Goal: Task Accomplishment & Management: Manage account settings

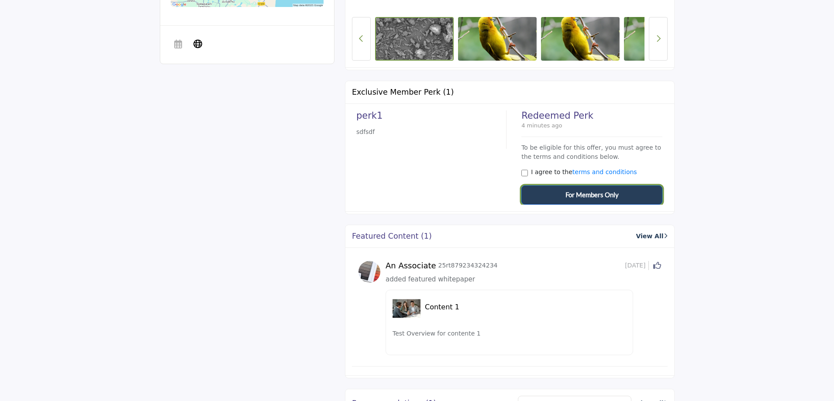
scroll to position [479, 0]
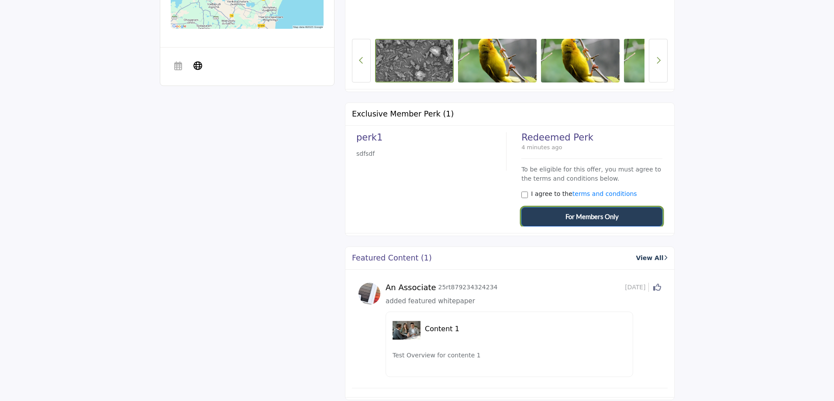
click at [577, 195] on span "For Members Only" at bounding box center [592, 217] width 53 height 10
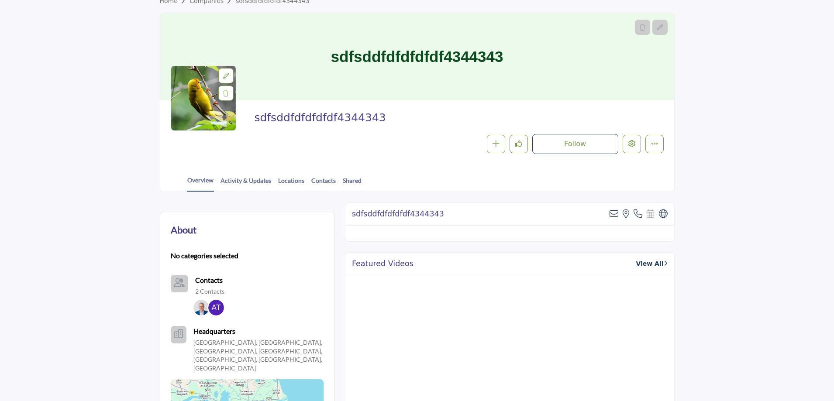
scroll to position [0, 0]
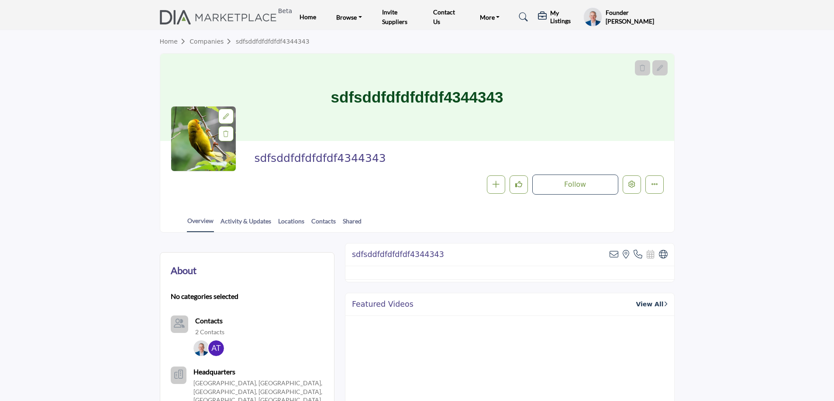
click at [332, 160] on span "sdfsddfdfdfdfdf4344343" at bounding box center [352, 159] width 197 height 14
copy span "sdfsddfdfdfdfdf4344343"
click at [525, 15] on icon at bounding box center [523, 17] width 9 height 9
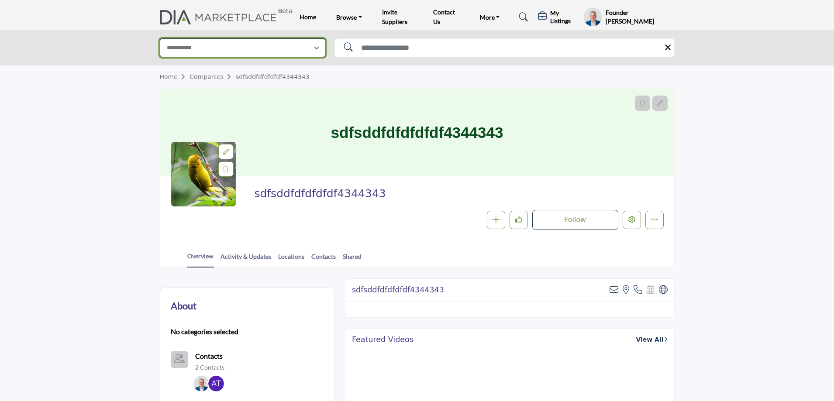
click at [245, 50] on select "**********" at bounding box center [243, 47] width 166 height 19
select select "**********"
click at [160, 38] on select "**********" at bounding box center [243, 47] width 166 height 19
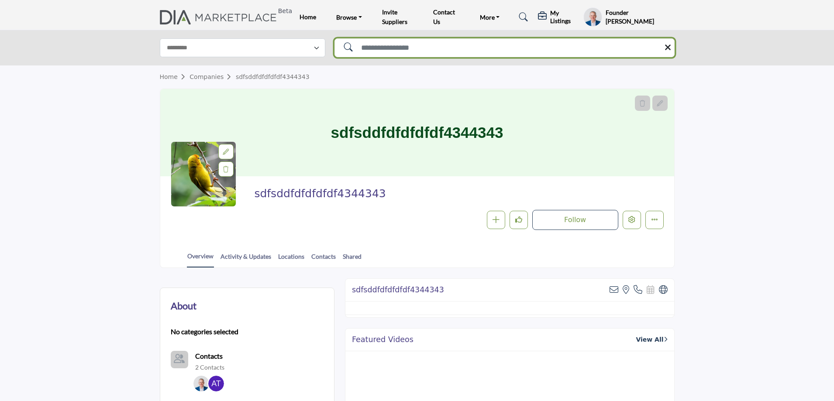
click at [377, 44] on input "Search Solutions" at bounding box center [505, 47] width 340 height 19
paste input "**********"
type input "**********"
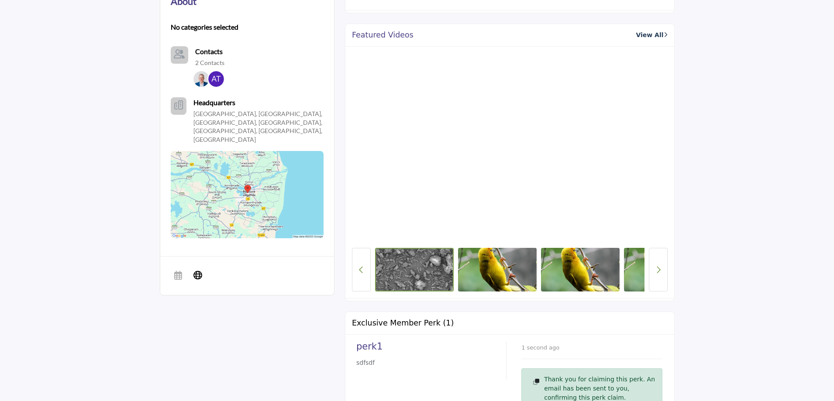
scroll to position [306, 0]
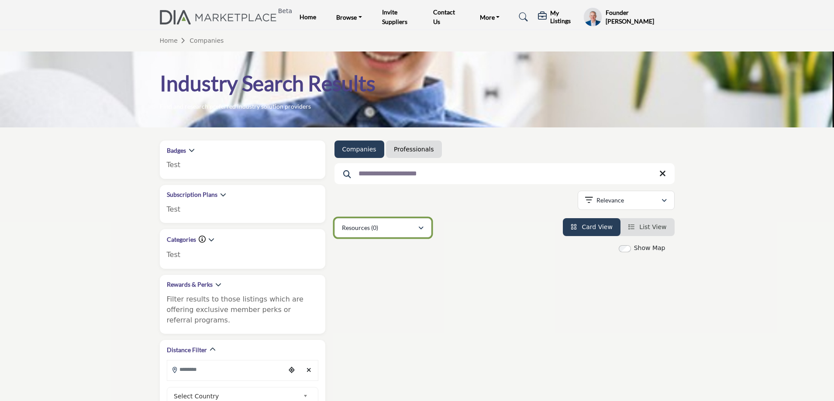
click at [381, 228] on div "Resources (0)" at bounding box center [380, 228] width 76 height 10
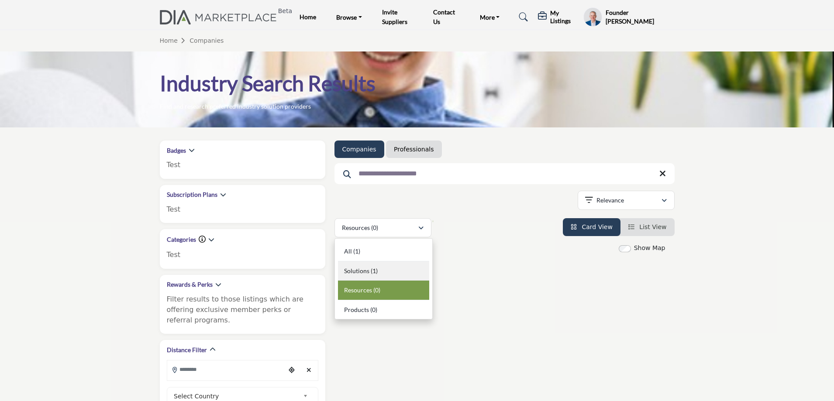
click at [363, 270] on span "Solutions" at bounding box center [356, 270] width 25 height 7
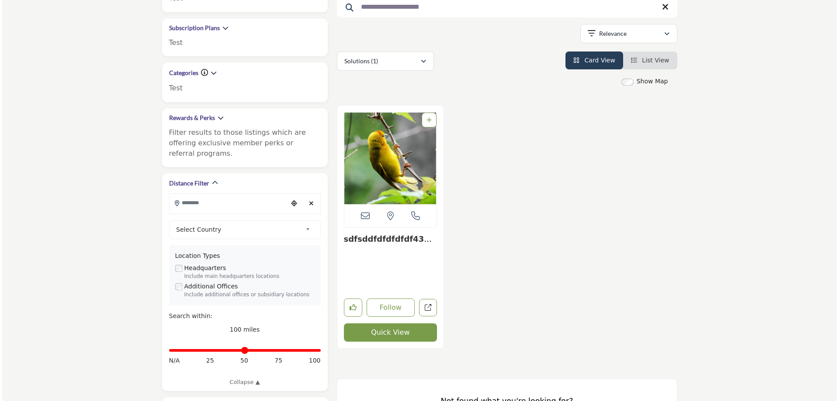
scroll to position [175, 0]
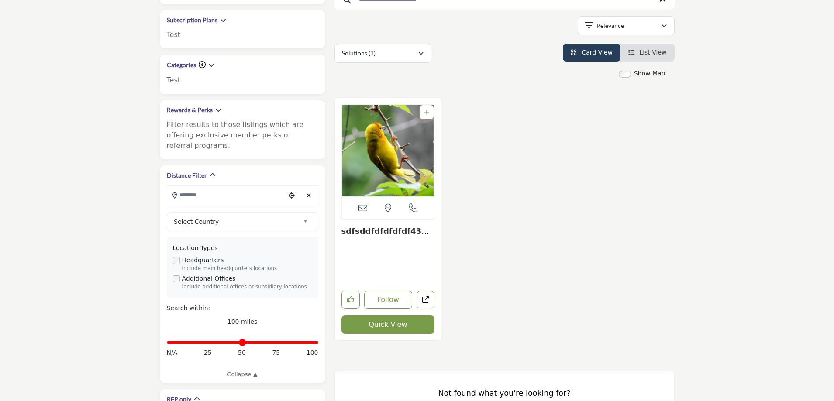
click at [383, 324] on button "Quick View" at bounding box center [388, 325] width 93 height 18
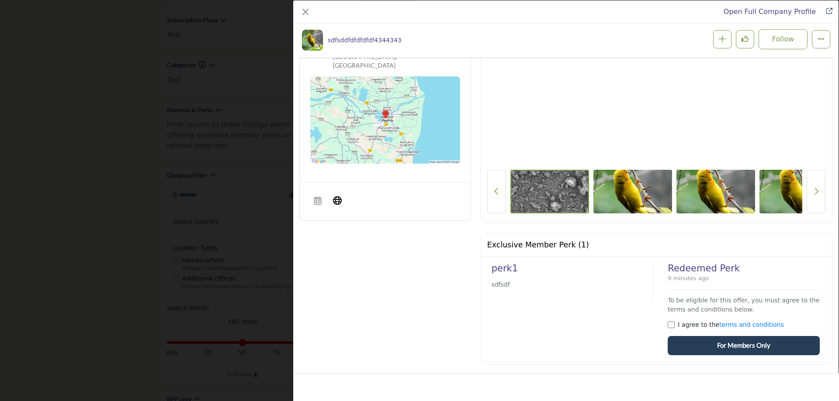
scroll to position [516, 0]
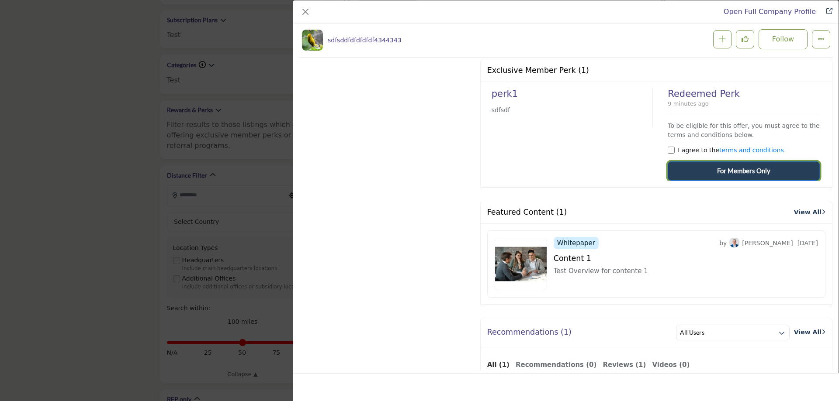
click at [723, 169] on span "For Members Only" at bounding box center [743, 171] width 53 height 10
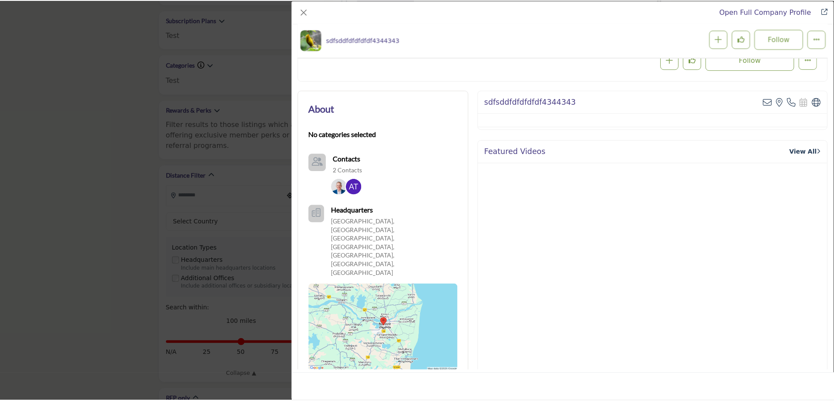
scroll to position [131, 0]
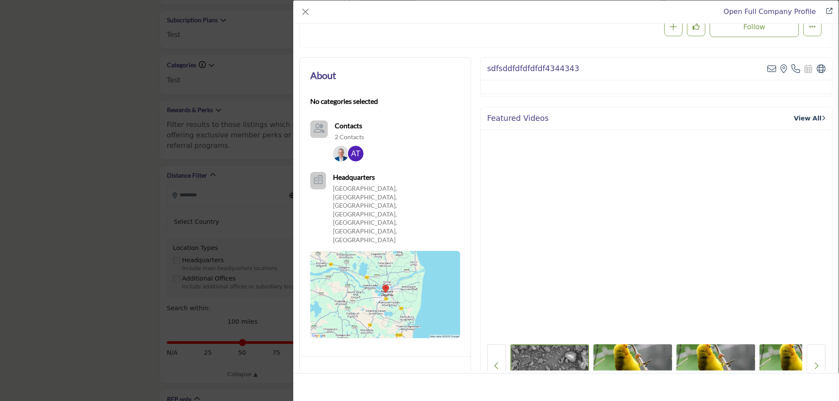
click at [106, 245] on div "Open Full Company Profile sdfsddfdfdfdfdf4344343 Follow Following" at bounding box center [419, 200] width 839 height 401
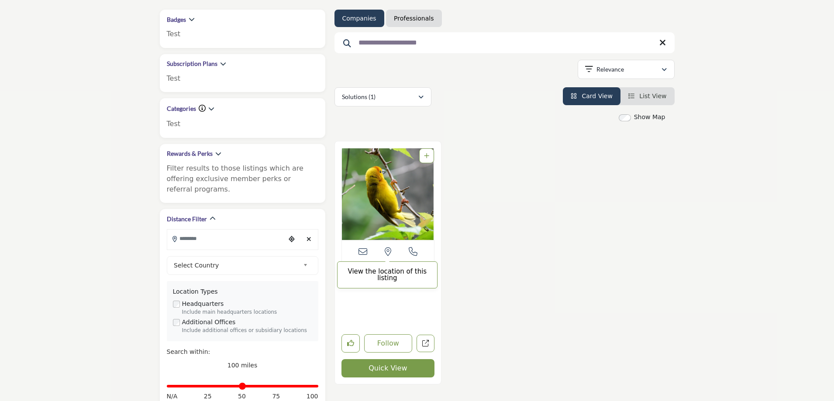
click at [381, 276] on span "View the location of this listing" at bounding box center [387, 275] width 100 height 27
click at [423, 345] on icon "Open sfsdf in new tab" at bounding box center [425, 343] width 7 height 7
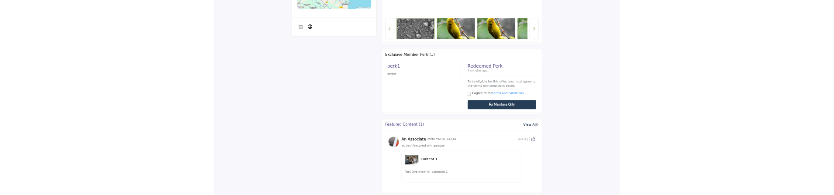
scroll to position [611, 0]
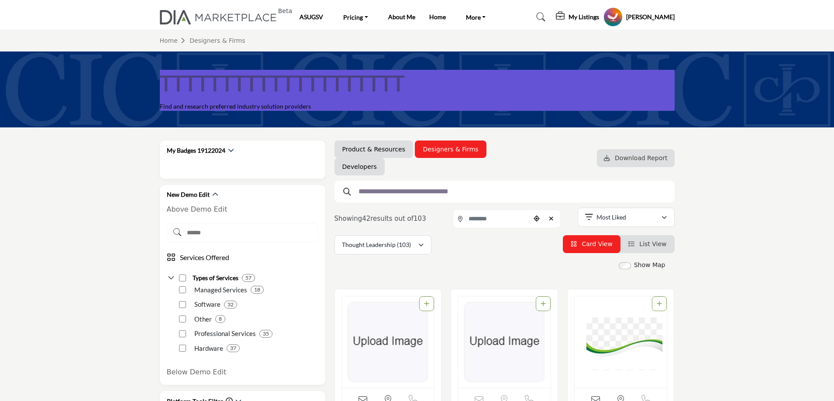
click at [588, 16] on h5 "My Listings" at bounding box center [584, 17] width 31 height 8
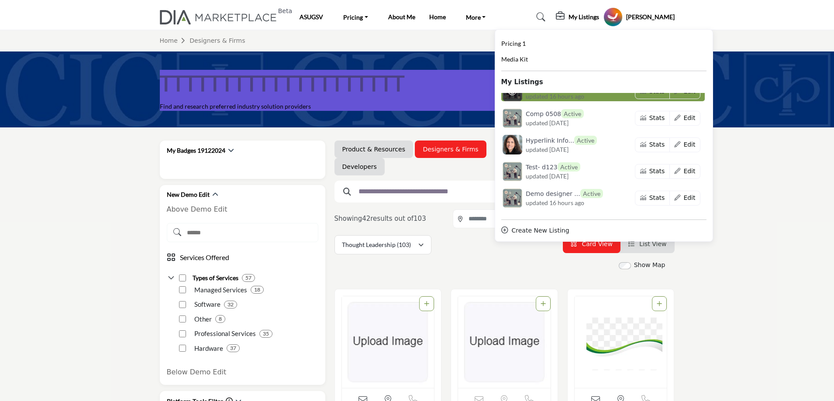
scroll to position [87, 0]
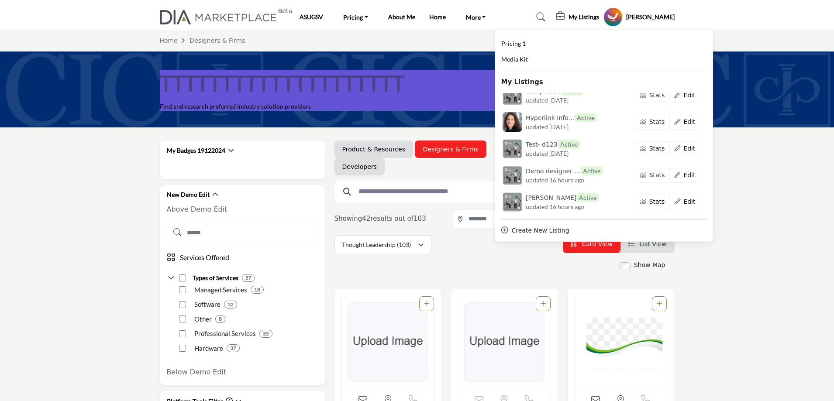
click at [567, 118] on h6 "Hyperlink Info... Active" at bounding box center [561, 117] width 71 height 9
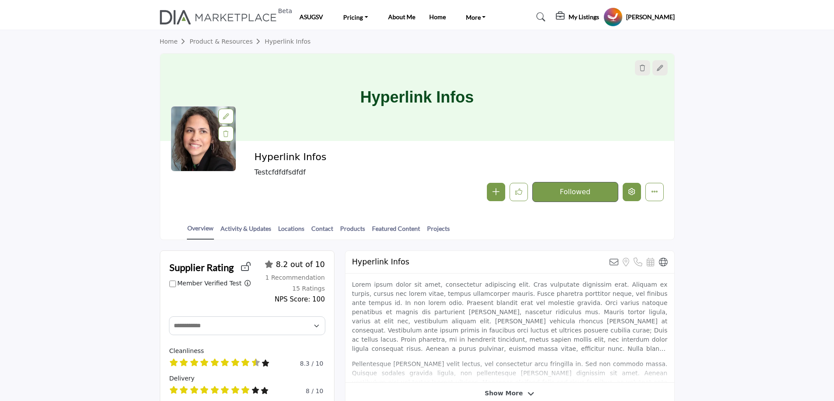
click at [630, 194] on icon "Edit company" at bounding box center [632, 191] width 7 height 7
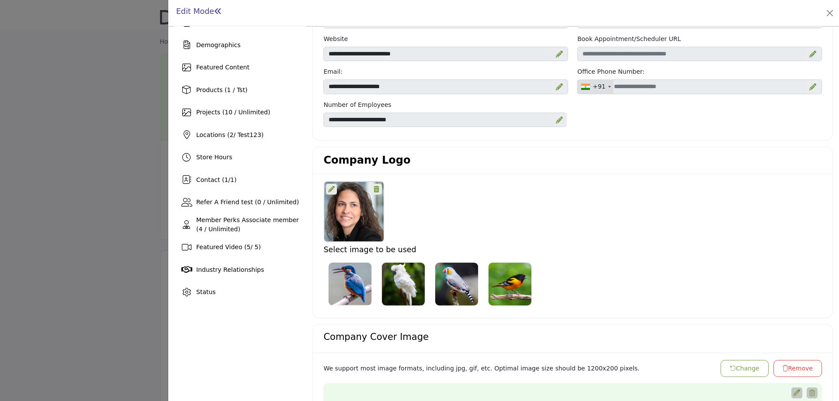
scroll to position [87, 0]
click at [328, 188] on icon at bounding box center [331, 190] width 7 height 7
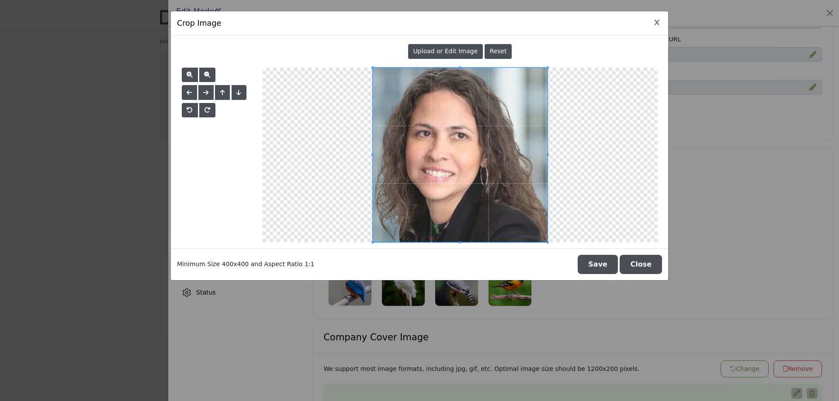
click at [439, 53] on span "Upload or Edit Image" at bounding box center [445, 51] width 65 height 7
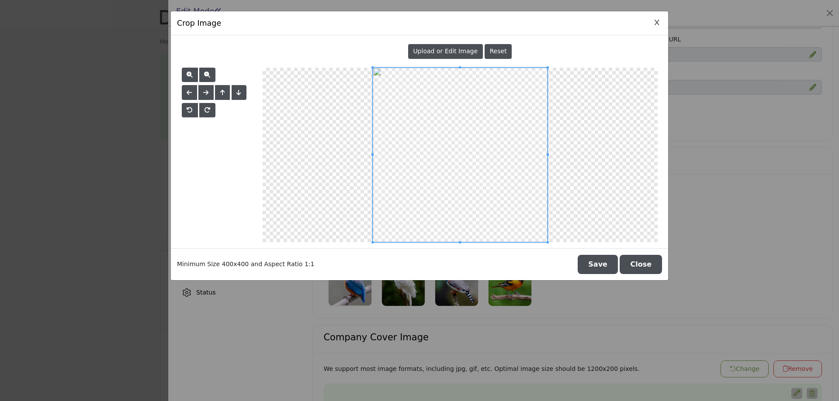
click at [609, 266] on button "Save" at bounding box center [597, 264] width 40 height 19
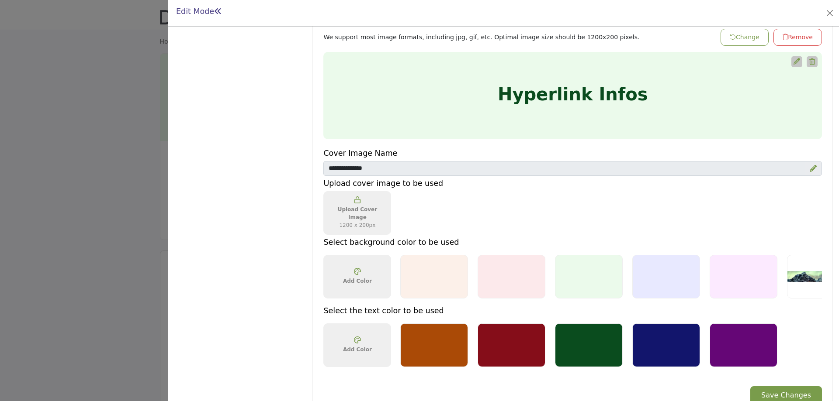
scroll to position [524, 0]
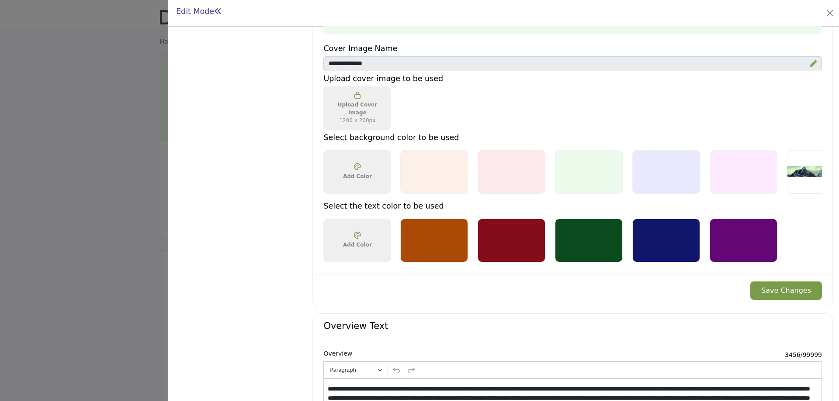
click at [775, 292] on button "Save Changes" at bounding box center [786, 291] width 72 height 18
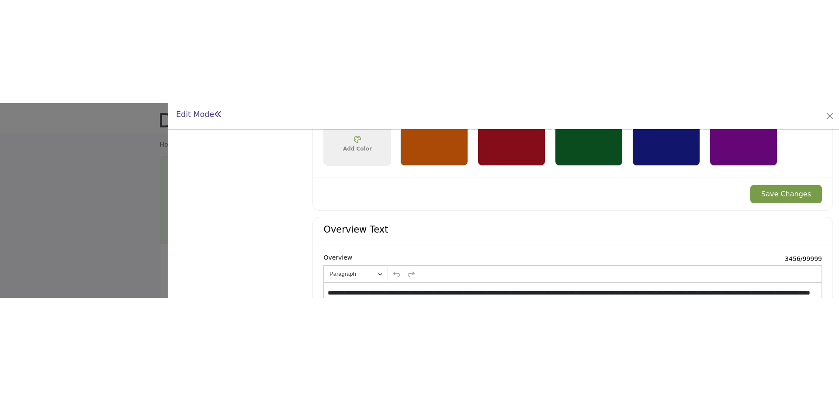
scroll to position [743, 0]
